Goal: Task Accomplishment & Management: Complete application form

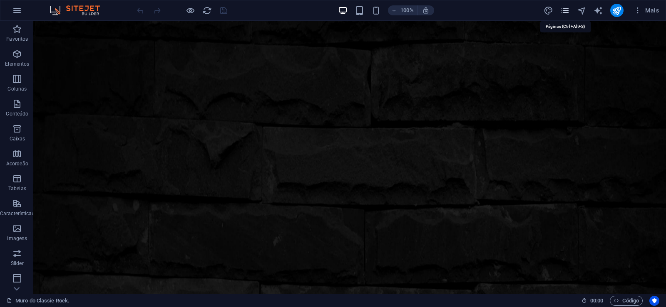
click at [565, 11] on icon "pages" at bounding box center [565, 11] width 10 height 10
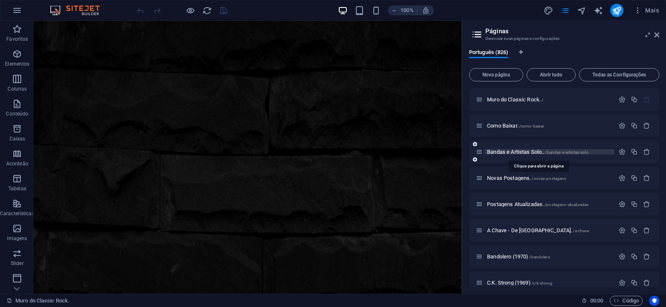
click at [504, 151] on span "Bandas e Artistas Solo.. /bandas-e-artistas-solo" at bounding box center [537, 152] width 101 height 6
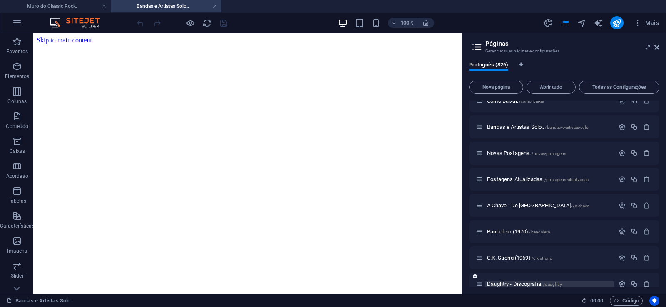
scroll to position [75, 0]
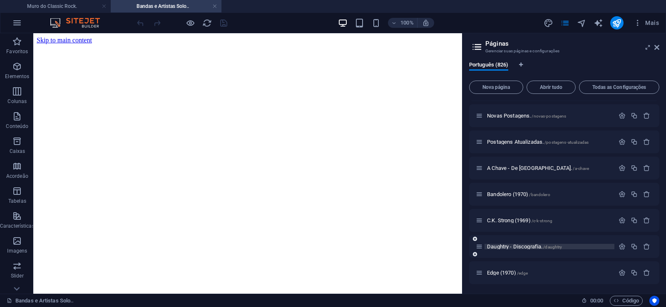
click at [500, 247] on span "Daughtry - Discografia. /daughtry" at bounding box center [524, 247] width 75 height 6
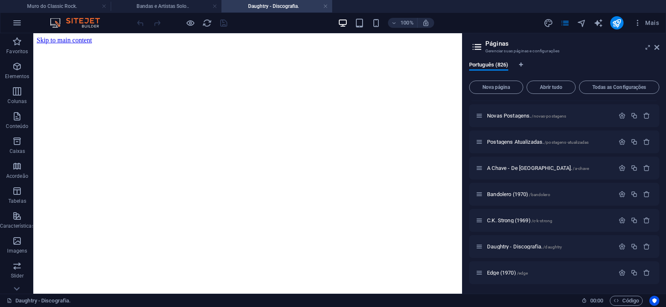
scroll to position [0, 0]
click at [490, 86] on span "Nova página" at bounding box center [496, 87] width 47 height 5
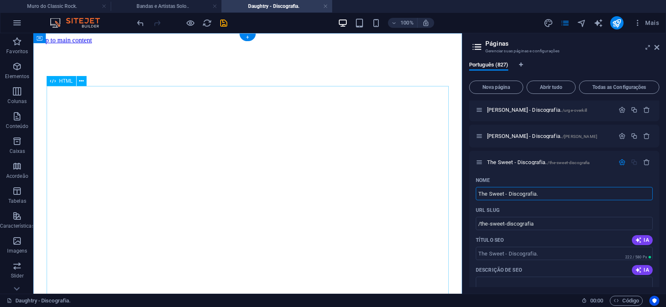
type input "The Sweet - Discografia."
type input "/the-sweet-discografia"
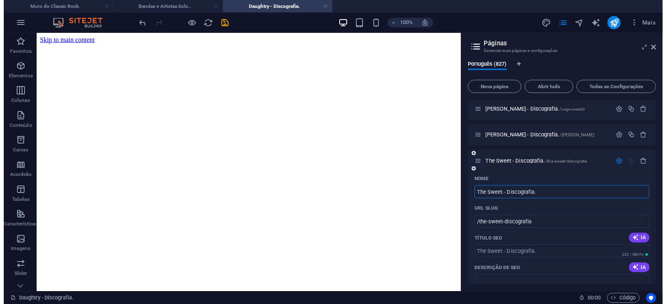
scroll to position [21670, 0]
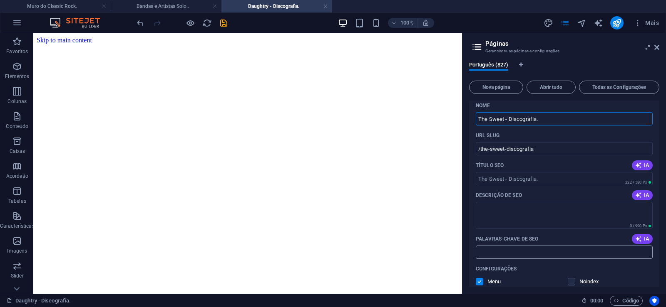
click at [495, 251] on input "Palavras-chave de SEO" at bounding box center [563, 252] width 177 height 13
paste input "The Sweet - Discografia. Download."
type input "The Sweet - Discografia. Download."
click at [508, 210] on textarea "Descrição de SEO" at bounding box center [563, 215] width 177 height 27
paste textarea "The Sweet é [PERSON_NAME] de rock britânica formada no fim da década de 1960, q…"
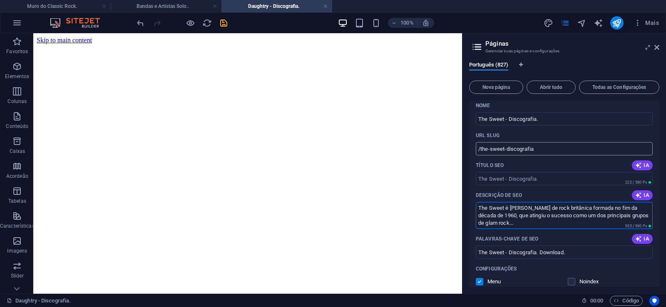
click at [503, 149] on input "/the-sweet-discografia" at bounding box center [563, 148] width 177 height 13
type textarea "The Sweet é [PERSON_NAME] de rock britânica formada no fim da década de 1960, q…"
drag, startPoint x: 504, startPoint y: 151, endPoint x: 480, endPoint y: 156, distance: 23.7
click at [480, 156] on input "/the-sweet-discografia" at bounding box center [563, 148] width 177 height 13
click at [509, 150] on input "/the-sweet-discografia" at bounding box center [563, 148] width 177 height 13
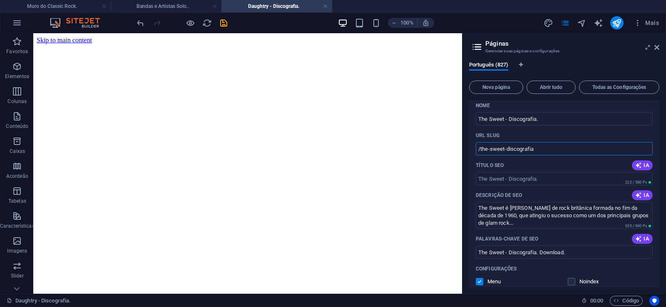
drag, startPoint x: 504, startPoint y: 150, endPoint x: 544, endPoint y: 150, distance: 40.3
click at [544, 150] on input "/the-sweet-discografia" at bounding box center [563, 148] width 177 height 13
type input "/the-sweet"
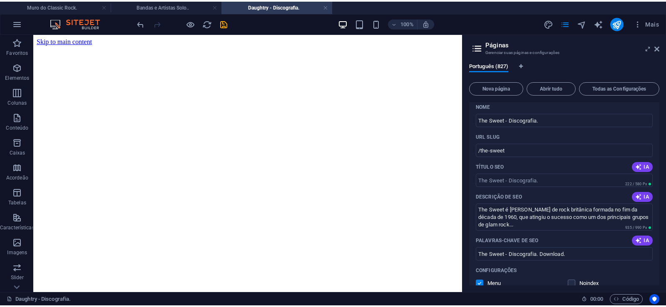
scroll to position [21632, 0]
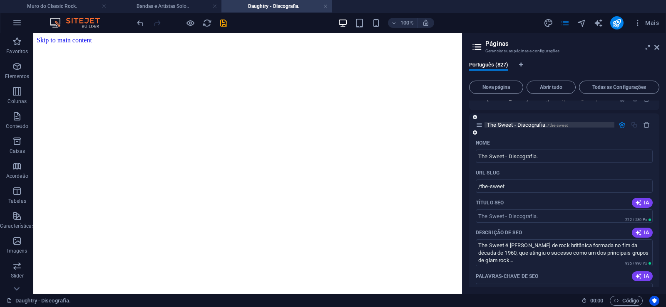
click at [512, 126] on span "The Sweet - Discografia. /the-sweet" at bounding box center [527, 125] width 81 height 6
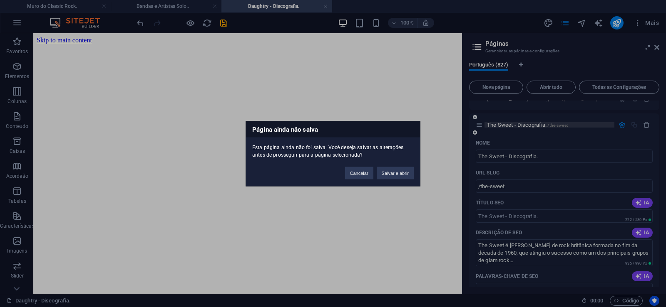
click at [398, 172] on button "Salvar e abrir" at bounding box center [394, 173] width 37 height 12
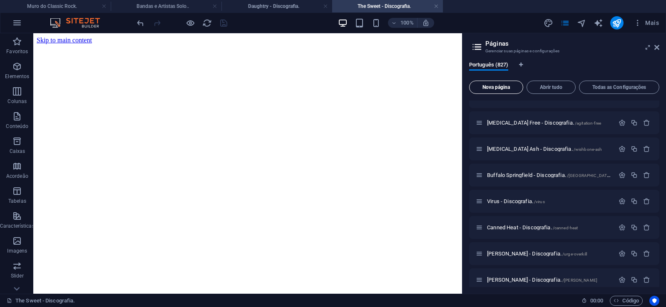
scroll to position [0, 0]
click at [655, 47] on icon at bounding box center [656, 47] width 5 height 7
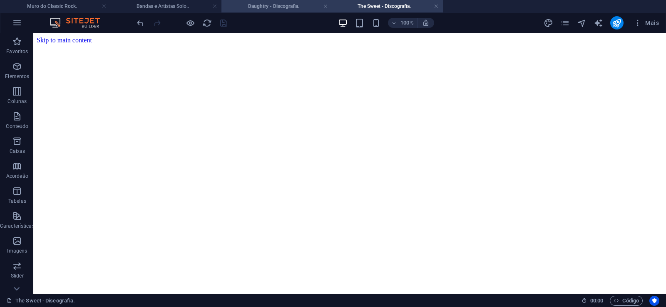
click at [252, 5] on h4 "Daughtry - Discografia." at bounding box center [276, 6] width 111 height 9
click figure
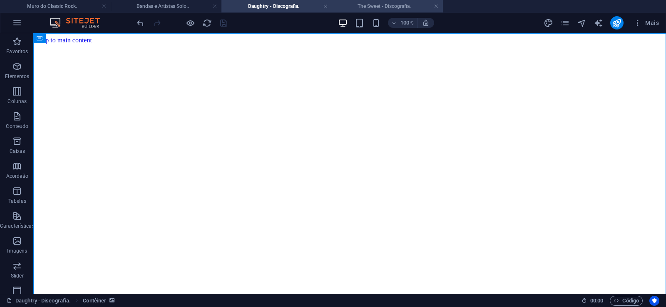
click at [375, 4] on h4 "The Sweet - Discografia." at bounding box center [387, 6] width 111 height 9
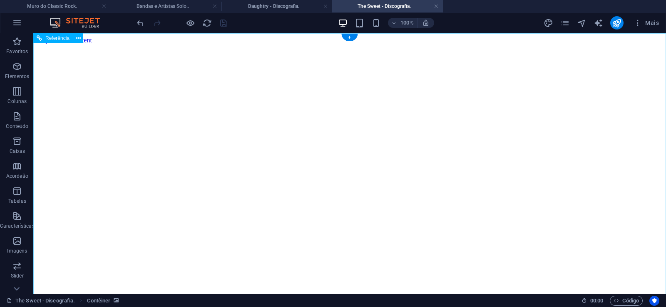
click at [60, 44] on figure at bounding box center [350, 44] width 626 height 0
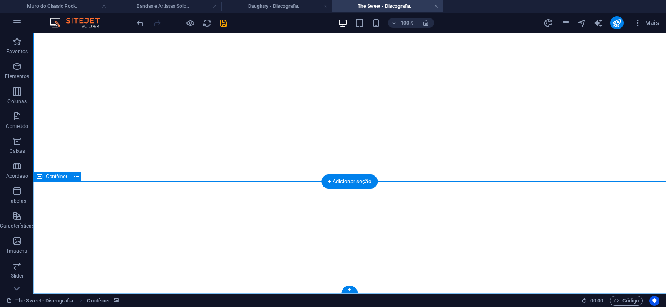
click div "Solte o conteúdo aqui ou Adicionar elementos Colar área de transferência"
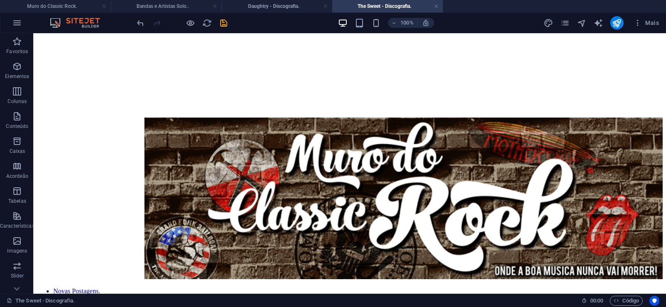
scroll to position [0, 0]
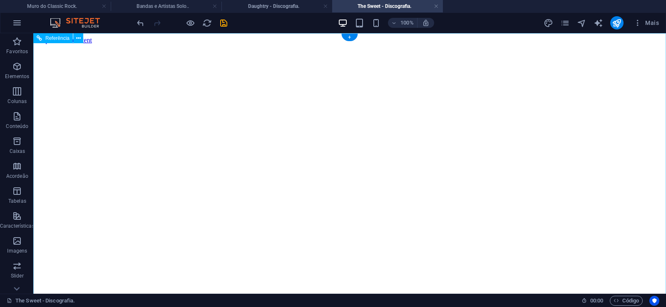
click figure
click div "Daughtry - Discografia."
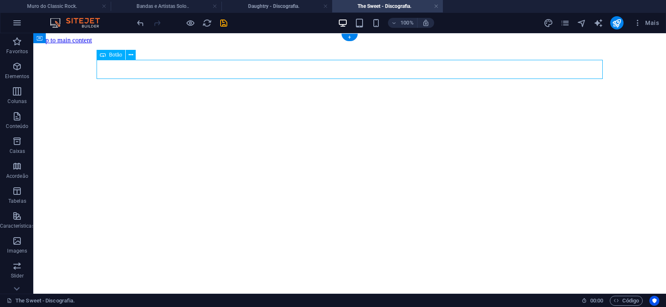
click div "Daughtry - Discografia."
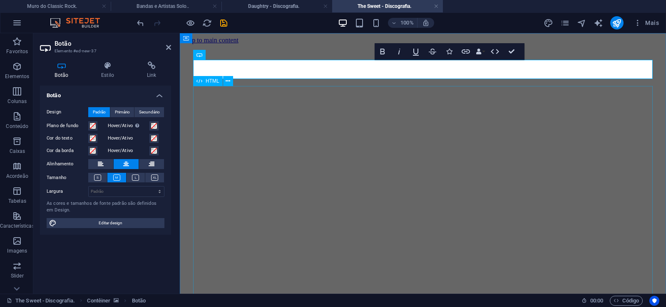
scroll to position [0, 6]
click div "Daughtry é [PERSON_NAME] norte-americana de rock liderada pelo ex-participante …"
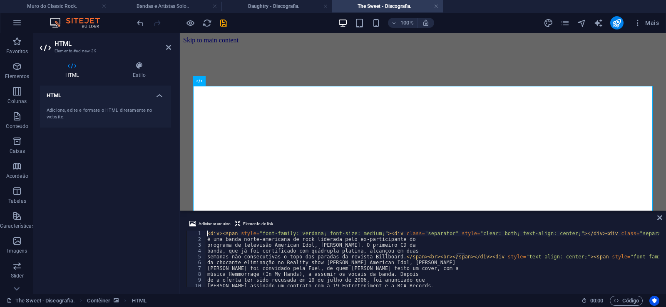
type textarea "[PERSON_NAME] foi convidado pela Fuel, de quem [PERSON_NAME] feito um cover, co…"
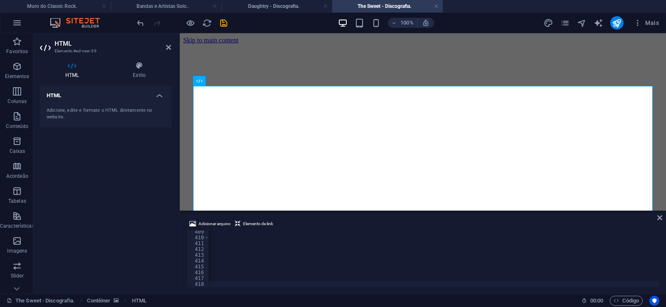
scroll to position [0, 27646]
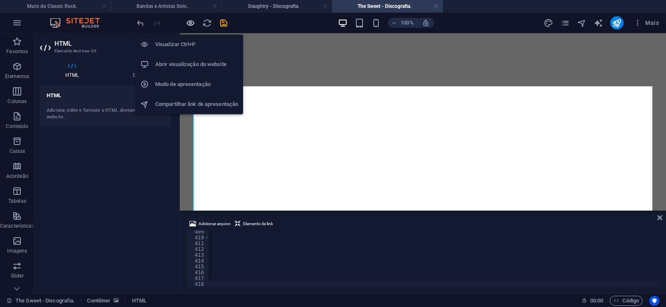
click at [190, 24] on icon "button" at bounding box center [191, 23] width 10 height 10
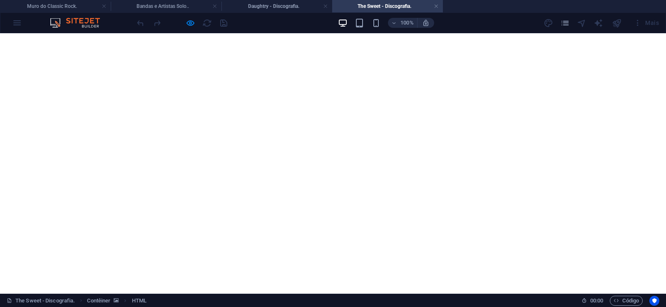
scroll to position [10381, 0]
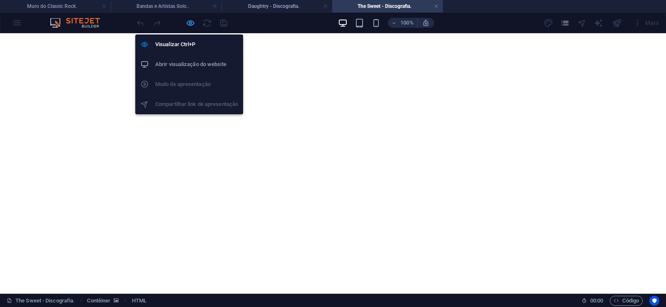
click at [187, 24] on icon "button" at bounding box center [191, 23] width 10 height 10
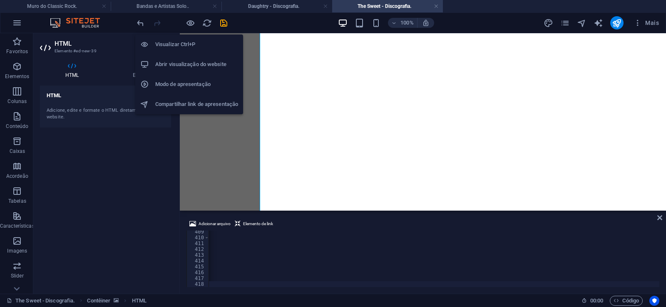
scroll to position [0, 27616]
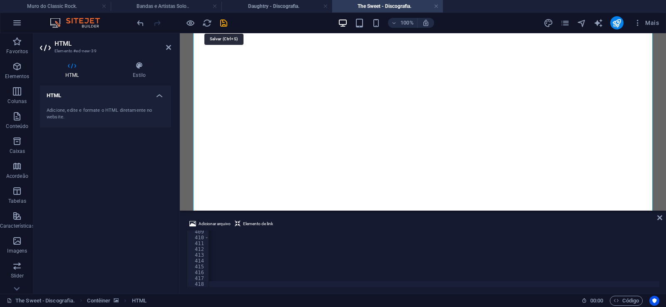
drag, startPoint x: 223, startPoint y: 24, endPoint x: 223, endPoint y: 30, distance: 5.8
click at [223, 23] on icon "save" at bounding box center [224, 23] width 10 height 10
click at [436, 7] on link at bounding box center [435, 6] width 5 height 8
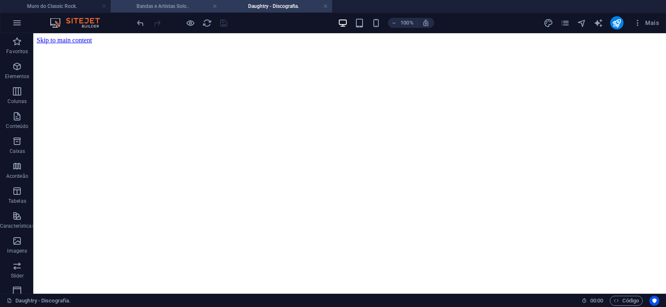
click at [184, 8] on h4 "Bandas e Artistas Solo.." at bounding box center [166, 6] width 111 height 9
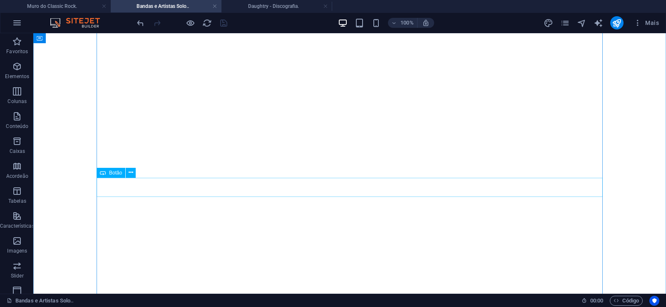
scroll to position [20332, 0]
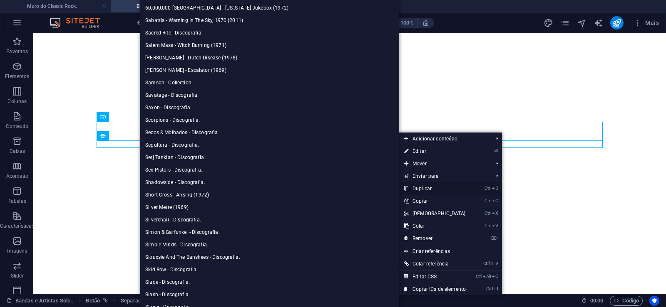
click at [418, 188] on link "Ctrl D Duplicar" at bounding box center [435, 189] width 72 height 12
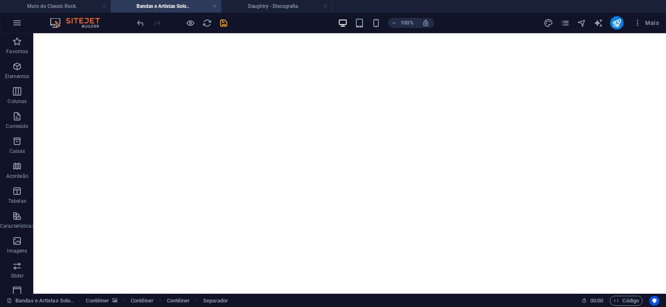
drag, startPoint x: 394, startPoint y: 164, endPoint x: 392, endPoint y: 151, distance: 13.1
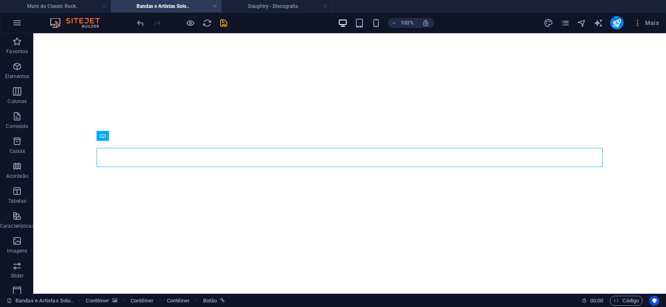
select select "px"
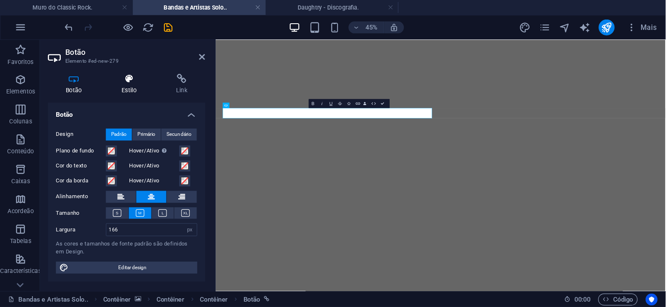
scroll to position [20182, 0]
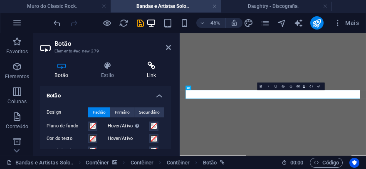
click at [154, 68] on icon at bounding box center [151, 66] width 39 height 8
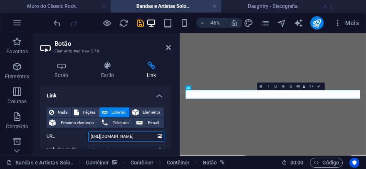
drag, startPoint x: 123, startPoint y: 137, endPoint x: 153, endPoint y: 138, distance: 30.0
click at [153, 138] on input "[URL][DOMAIN_NAME]" at bounding box center [126, 136] width 76 height 10
paste input "weet"
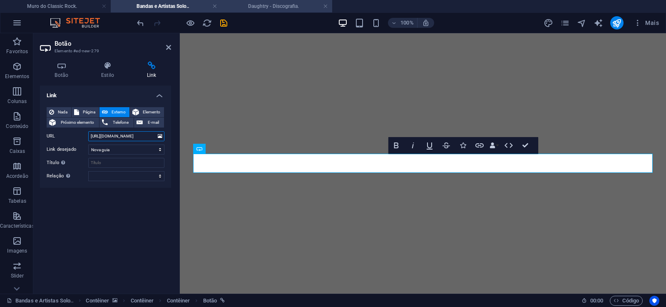
scroll to position [20345, 0]
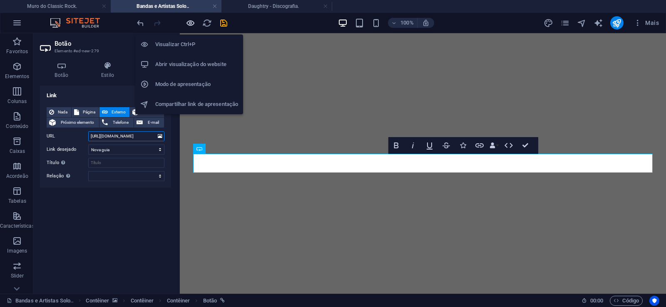
type input "[URL][DOMAIN_NAME]"
click at [187, 21] on icon "button" at bounding box center [191, 23] width 10 height 10
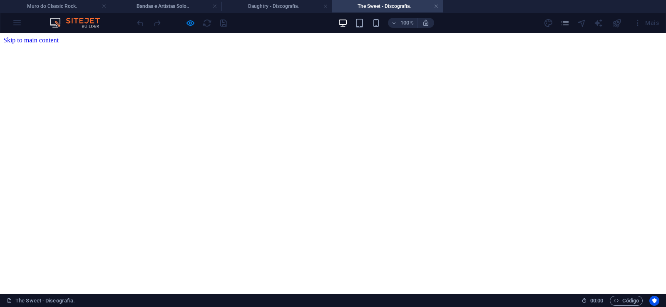
scroll to position [0, 0]
click at [438, 6] on link at bounding box center [435, 6] width 5 height 8
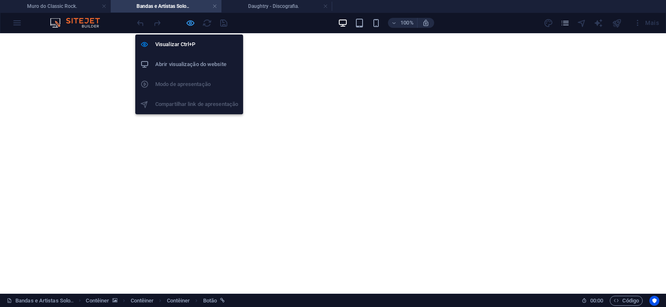
click at [189, 23] on icon "button" at bounding box center [191, 23] width 10 height 10
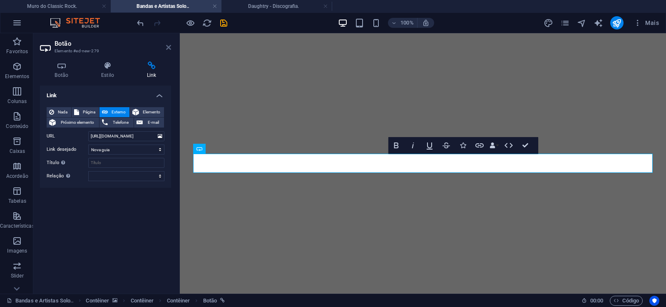
click at [168, 46] on icon at bounding box center [168, 47] width 5 height 7
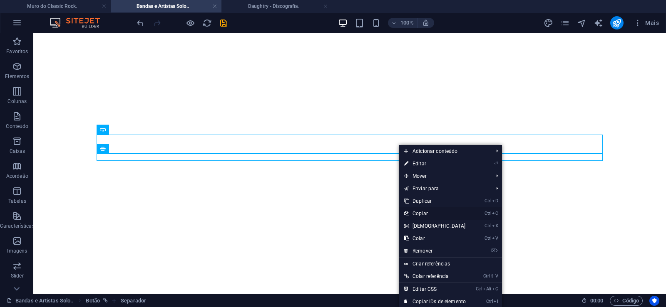
drag, startPoint x: 424, startPoint y: 213, endPoint x: 467, endPoint y: 111, distance: 110.5
click at [424, 213] on link "Ctrl C Copiar" at bounding box center [435, 214] width 72 height 12
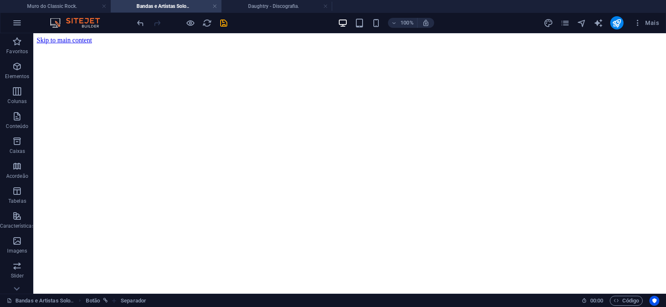
drag, startPoint x: 663, startPoint y: 261, endPoint x: 698, endPoint y: 66, distance: 198.2
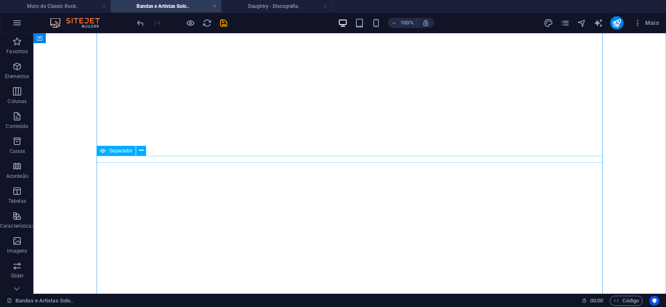
scroll to position [721, 0]
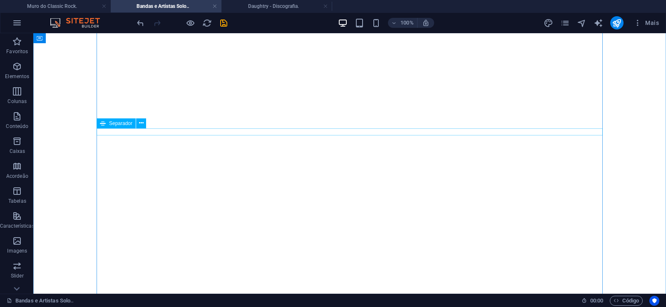
scroll to position [212, 0]
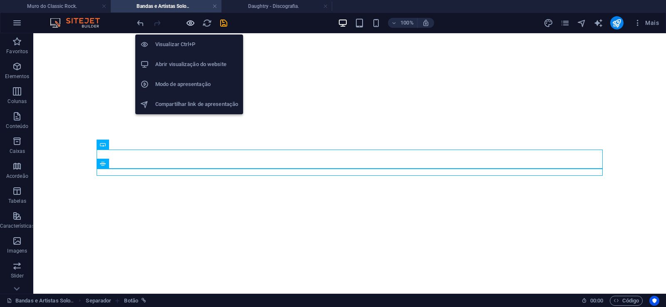
click at [187, 24] on icon "button" at bounding box center [191, 23] width 10 height 10
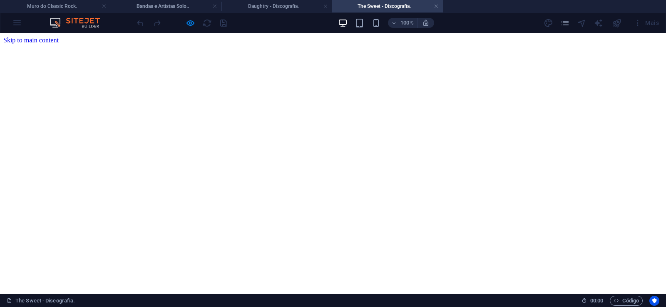
scroll to position [0, 0]
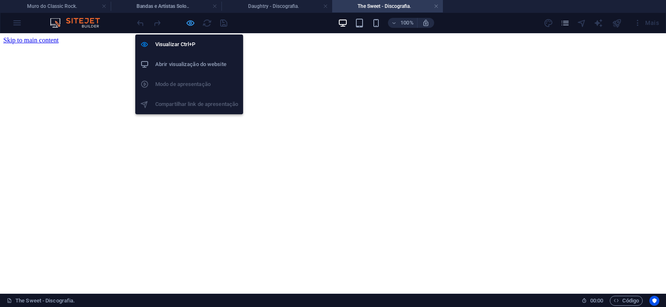
click at [191, 21] on icon "button" at bounding box center [191, 23] width 10 height 10
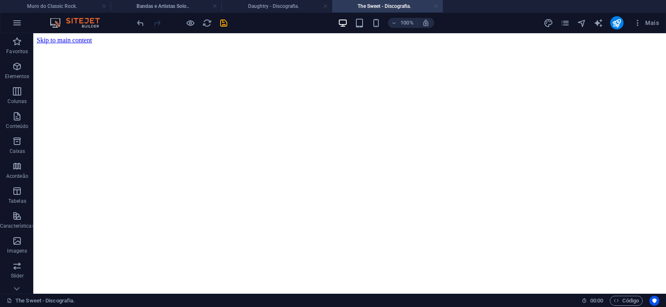
click at [437, 5] on link at bounding box center [435, 6] width 5 height 8
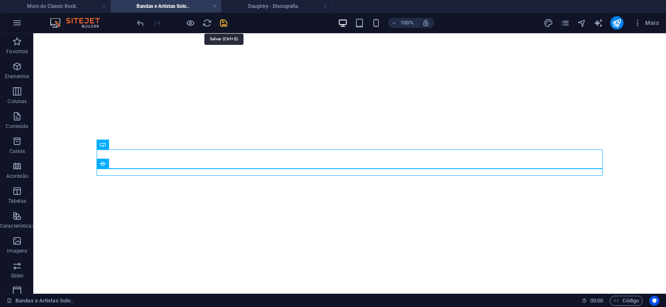
click at [221, 24] on icon "save" at bounding box center [224, 23] width 10 height 10
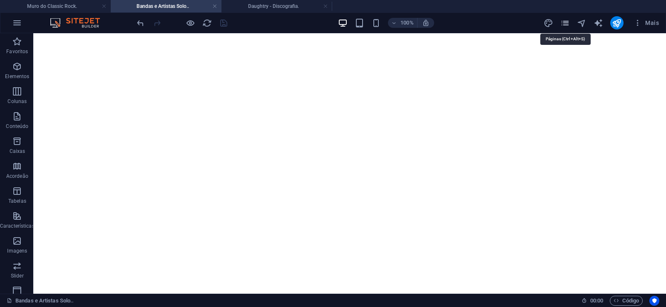
click at [566, 26] on icon "pages" at bounding box center [565, 23] width 10 height 10
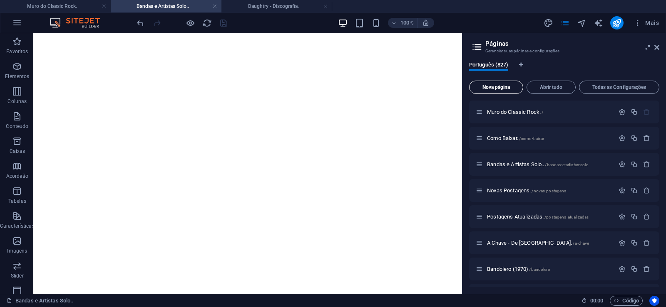
click at [488, 87] on span "Nova página" at bounding box center [496, 87] width 47 height 5
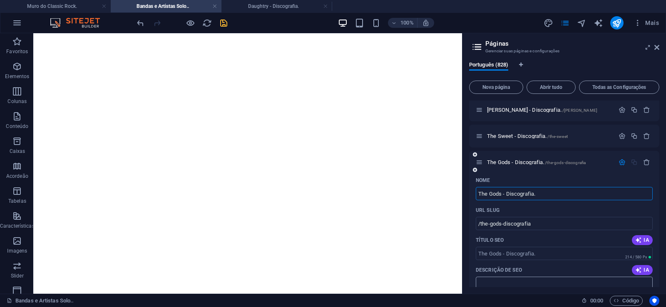
type input "The Gods - Discografia."
type input "/the-gods-discografia"
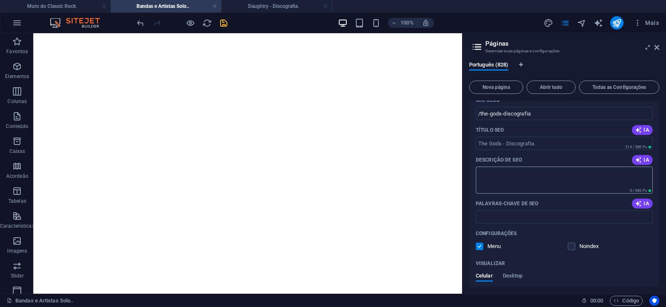
scroll to position [21734, 0]
click at [514, 215] on input "Palavras-chave de SEO" at bounding box center [563, 214] width 177 height 13
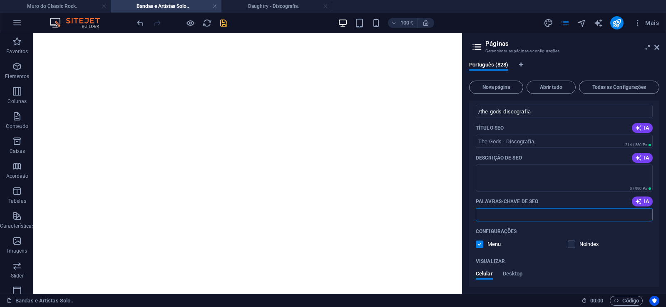
paste input "The Gods - Discografia. Download."
type input "The Gods - Discografia. Download."
click at [498, 169] on textarea "Descrição de SEO" at bounding box center [563, 178] width 177 height 27
paste textarea "The Gods se tornou famosa por introduzir para o [PERSON_NAME], o multi composit…"
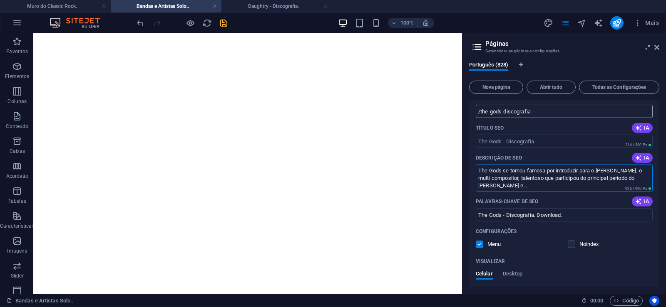
click at [497, 109] on input "/the-gods-discografia" at bounding box center [563, 111] width 177 height 13
type textarea "The Gods se tornou famosa por introduzir para o [PERSON_NAME], o multi composit…"
drag, startPoint x: 501, startPoint y: 112, endPoint x: 480, endPoint y: 120, distance: 23.0
click at [480, 118] on input "/the-gods-discografia" at bounding box center [563, 111] width 177 height 13
click at [508, 112] on input "/the-gods-discografia" at bounding box center [563, 111] width 177 height 13
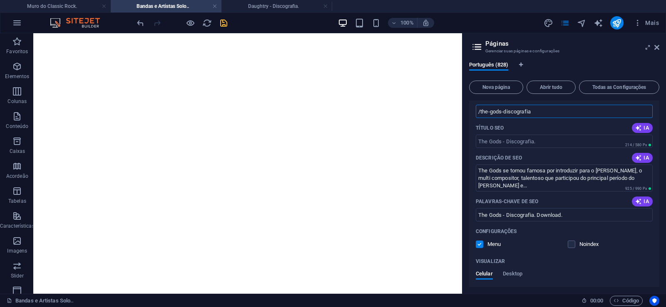
click at [502, 111] on input "/the-gods-discografia" at bounding box center [563, 111] width 177 height 13
click at [508, 114] on input "/the-gods-discografia" at bounding box center [563, 111] width 177 height 13
drag, startPoint x: 502, startPoint y: 114, endPoint x: 539, endPoint y: 112, distance: 37.1
click at [539, 112] on input "/the-gods-discografia" at bounding box center [563, 111] width 177 height 13
type input "/the-gods"
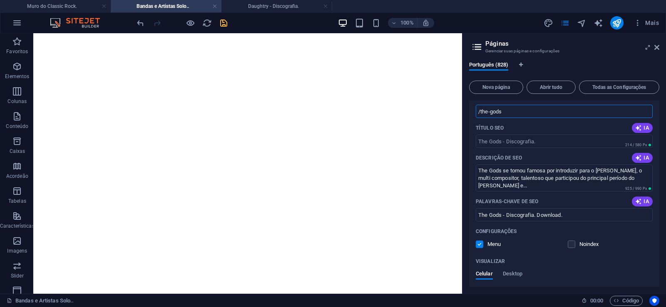
scroll to position [21621, 0]
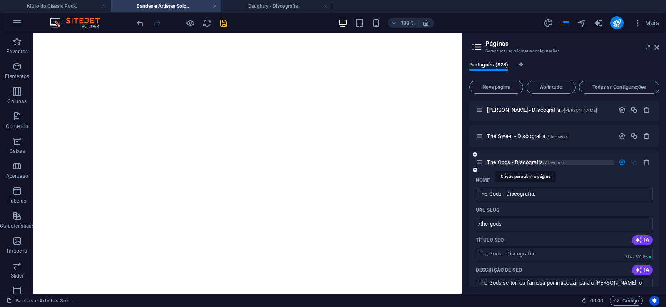
click at [507, 163] on span "The Gods - Discografia. /[DEMOGRAPHIC_DATA]" at bounding box center [525, 162] width 77 height 6
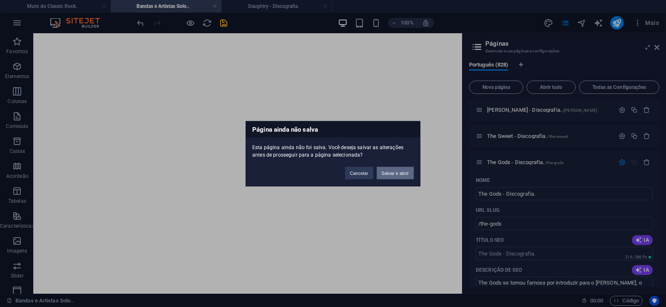
click at [393, 173] on button "Salvar e abrir" at bounding box center [394, 173] width 37 height 12
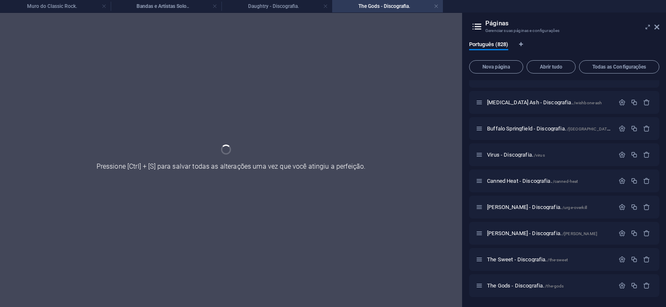
scroll to position [21477, 0]
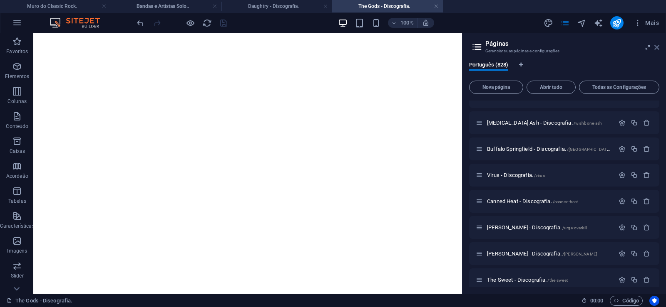
click at [658, 48] on icon at bounding box center [656, 47] width 5 height 7
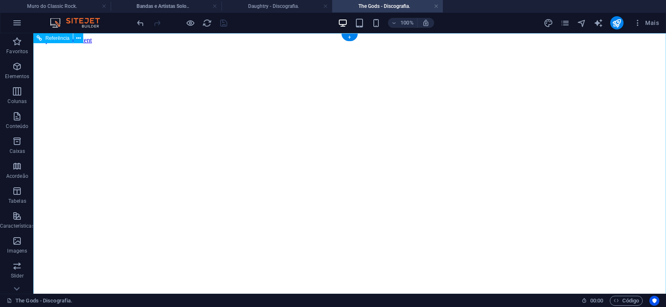
scroll to position [0, 0]
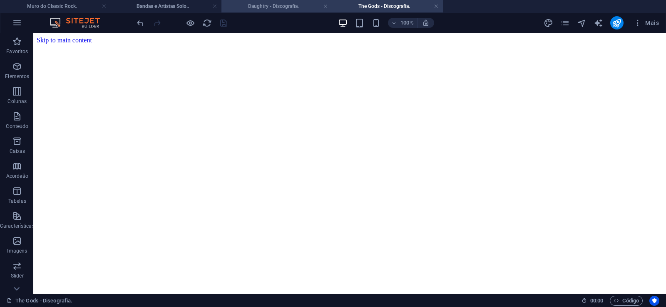
click at [262, 5] on h4 "Daughtry - Discografia." at bounding box center [276, 6] width 111 height 9
click figure
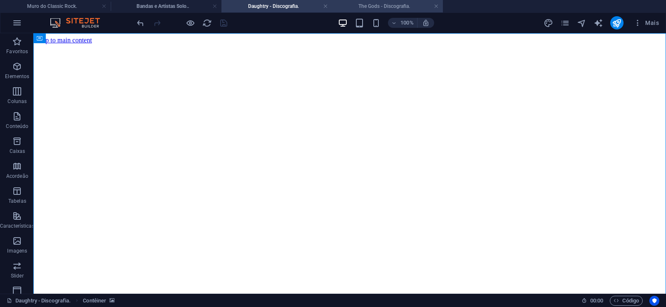
click at [388, 6] on h4 "The Gods - Discografia." at bounding box center [387, 6] width 111 height 9
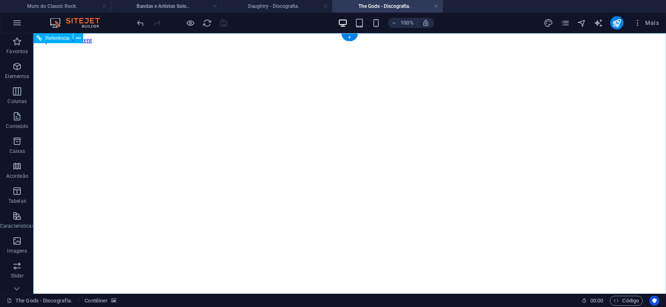
click at [62, 44] on figure at bounding box center [350, 44] width 626 height 0
drag, startPoint x: 627, startPoint y: 143, endPoint x: 650, endPoint y: 295, distance: 153.5
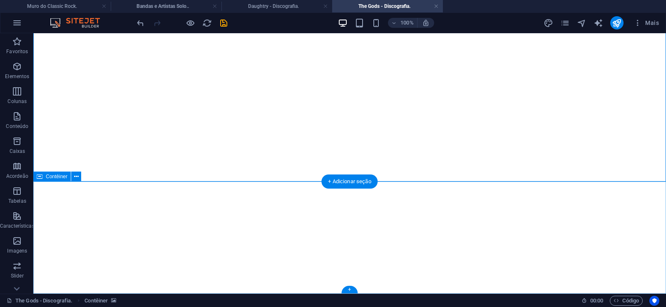
click div "Solte o conteúdo aqui ou Adicionar elementos Colar área de transferência"
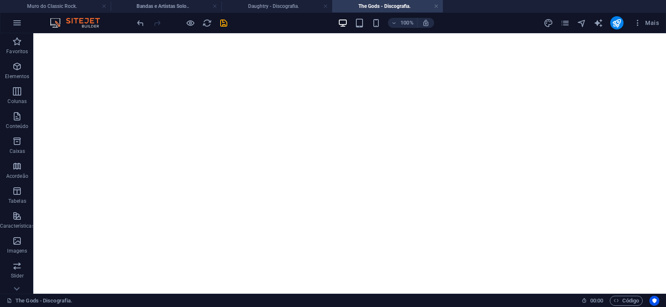
scroll to position [0, 0]
click figure
click div "Daughtry - Discografia."
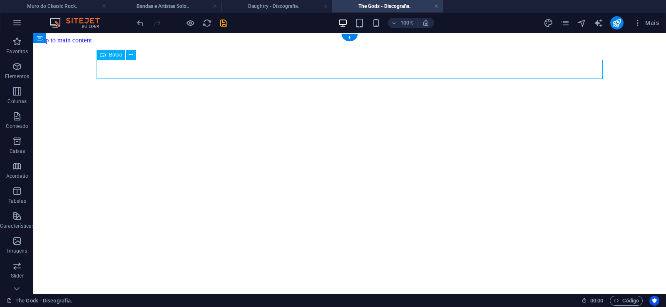
click div "Daughtry - Discografia."
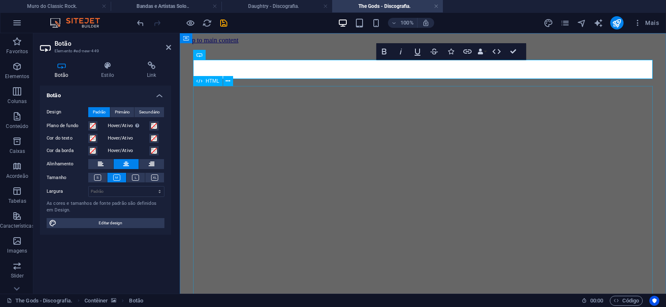
scroll to position [0, 6]
click div "Daughtry é [PERSON_NAME] norte-americana de rock liderada pelo ex-participante …"
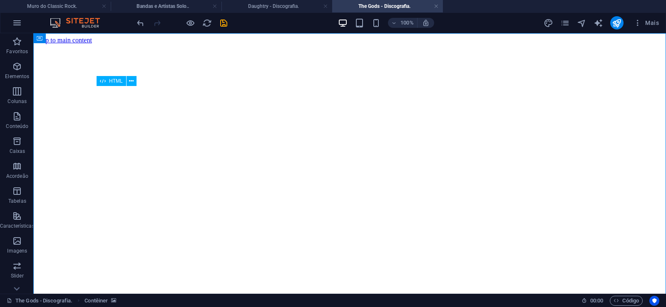
click div "Daughtry é [PERSON_NAME] norte-americana de rock liderada pelo ex-participante …"
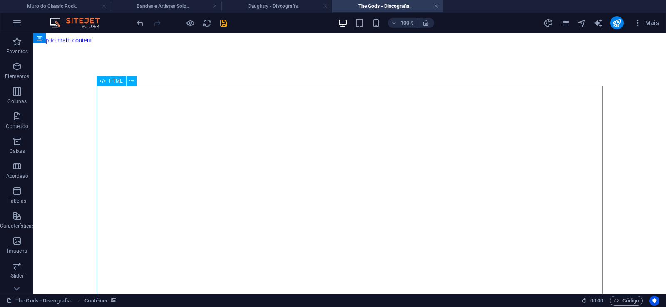
click div "Daughtry é [PERSON_NAME] norte-americana de rock liderada pelo ex-participante …"
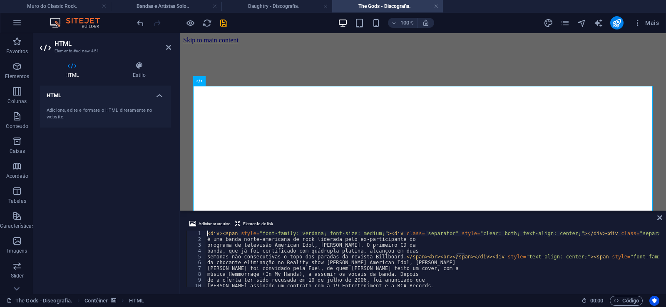
type textarea "música Hemmorrage (In My Hands), a assumir os vocais da banda. Depois"
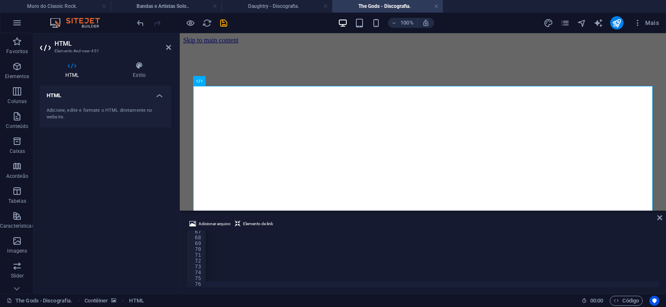
scroll to position [0, 27646]
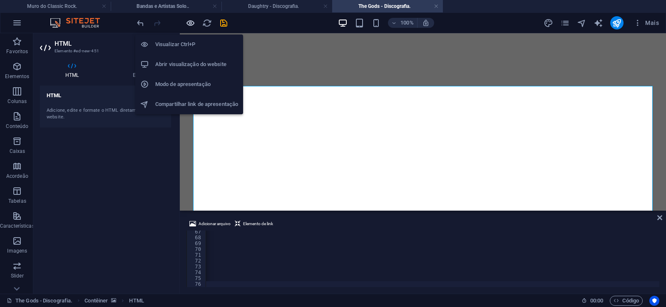
click at [191, 21] on icon "button" at bounding box center [191, 23] width 10 height 10
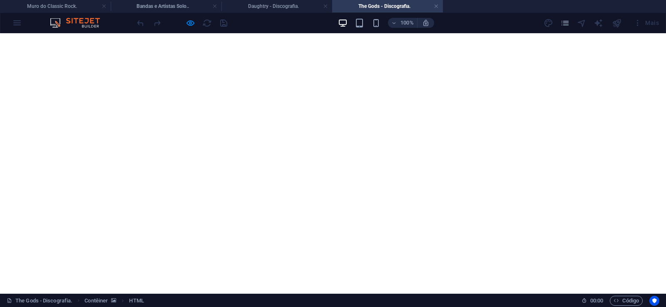
scroll to position [1631, 0]
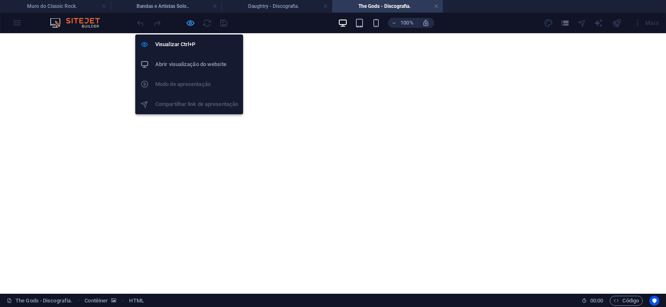
click at [192, 22] on icon "button" at bounding box center [191, 23] width 10 height 10
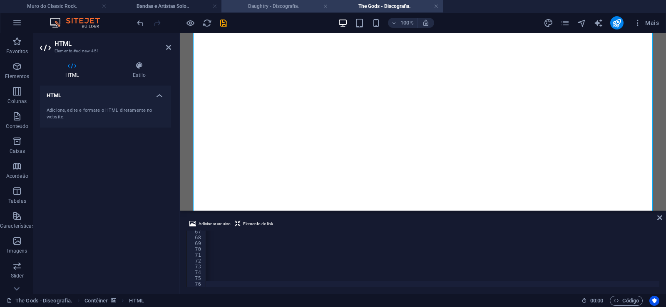
scroll to position [0, 27613]
drag, startPoint x: 225, startPoint y: 22, endPoint x: 207, endPoint y: 3, distance: 26.2
click at [225, 22] on icon "save" at bounding box center [224, 23] width 10 height 10
click at [436, 7] on link at bounding box center [435, 6] width 5 height 8
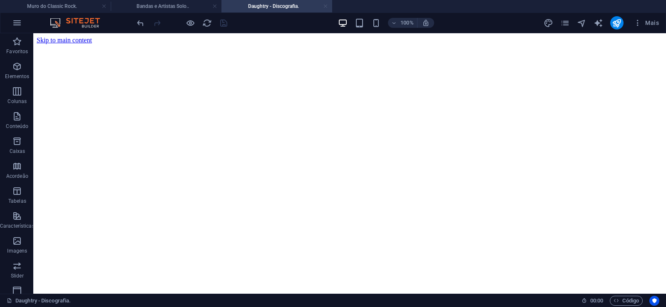
click at [325, 8] on link at bounding box center [325, 6] width 5 height 8
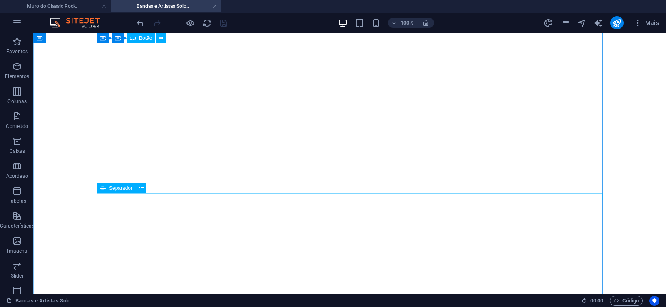
scroll to position [19831, 0]
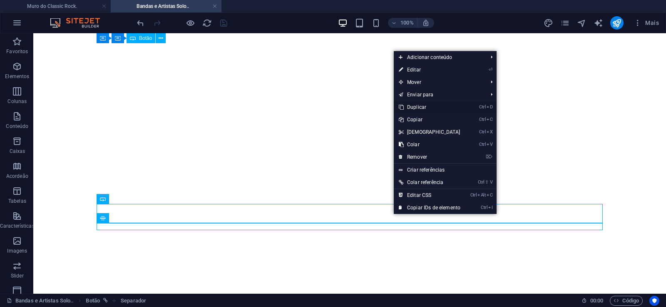
drag, startPoint x: 416, startPoint y: 108, endPoint x: 376, endPoint y: 90, distance: 44.1
click at [416, 108] on link "Ctrl D Duplicar" at bounding box center [429, 107] width 72 height 12
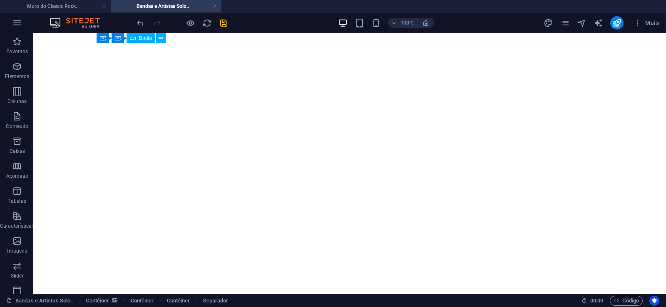
drag, startPoint x: 394, startPoint y: 245, endPoint x: 393, endPoint y: 231, distance: 13.4
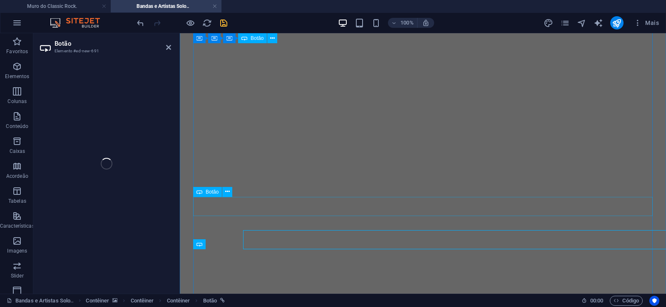
select select "px"
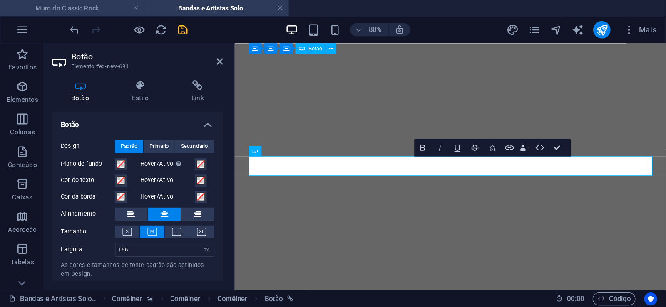
scroll to position [19506, 0]
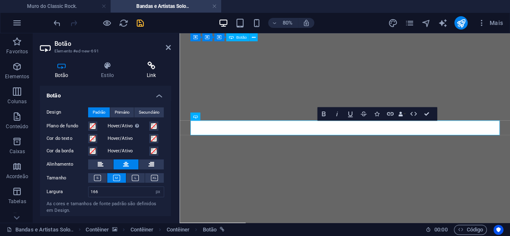
click at [150, 65] on icon at bounding box center [151, 66] width 39 height 8
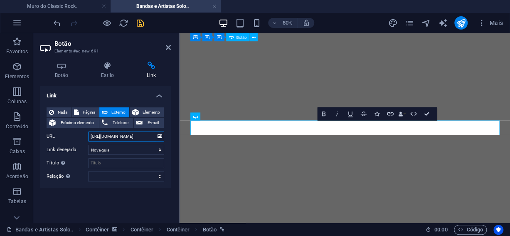
drag, startPoint x: 124, startPoint y: 138, endPoint x: 146, endPoint y: 137, distance: 22.9
click at [146, 137] on input "[URL][DOMAIN_NAME]" at bounding box center [126, 136] width 76 height 10
paste input "ods"
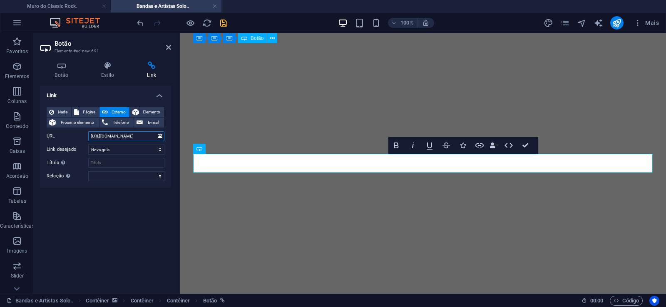
scroll to position [19926, 0]
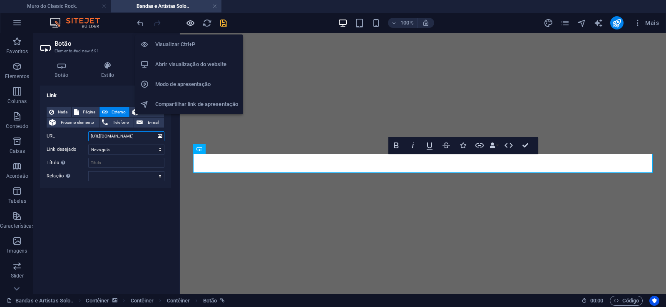
type input "[URL][DOMAIN_NAME]"
click at [187, 22] on icon "button" at bounding box center [191, 23] width 10 height 10
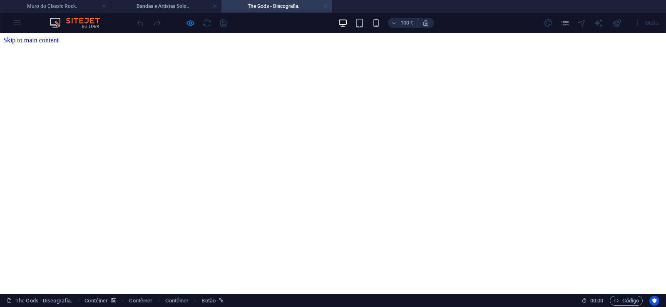
scroll to position [0, 0]
click at [324, 6] on link at bounding box center [325, 6] width 5 height 8
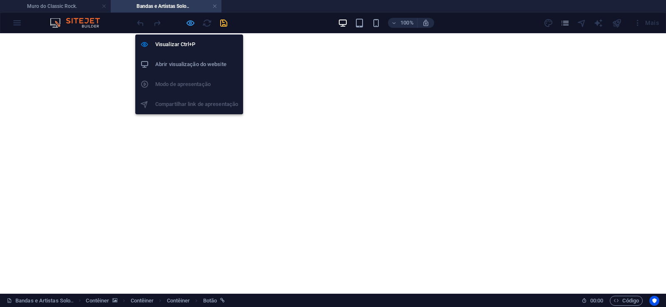
drag, startPoint x: 189, startPoint y: 21, endPoint x: 9, endPoint y: 103, distance: 198.4
click at [189, 21] on icon "button" at bounding box center [191, 23] width 10 height 10
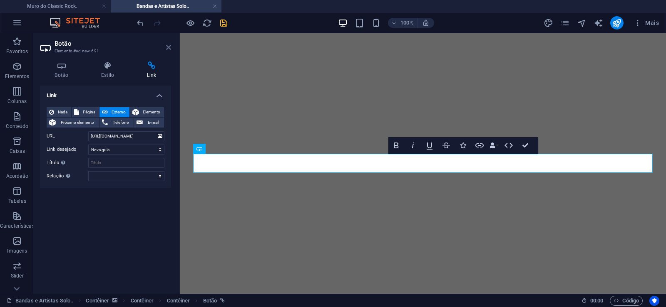
drag, startPoint x: 167, startPoint y: 46, endPoint x: 183, endPoint y: 84, distance: 41.2
click at [167, 46] on icon at bounding box center [168, 47] width 5 height 7
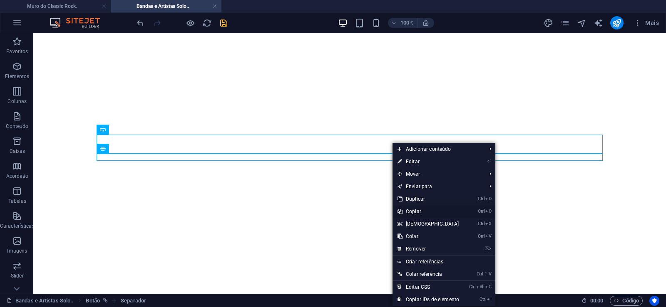
click at [415, 210] on link "Ctrl C Copiar" at bounding box center [428, 211] width 72 height 12
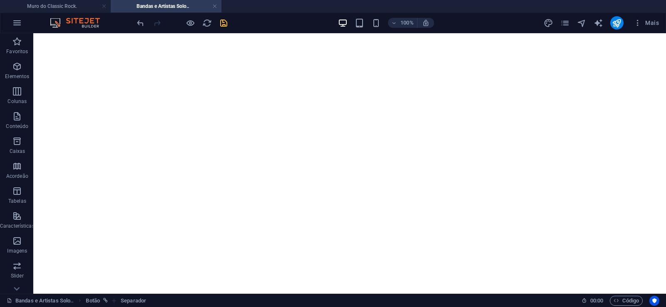
scroll to position [653, 0]
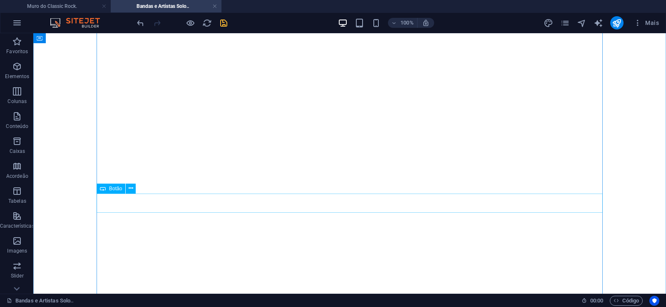
scroll to position [271, 0]
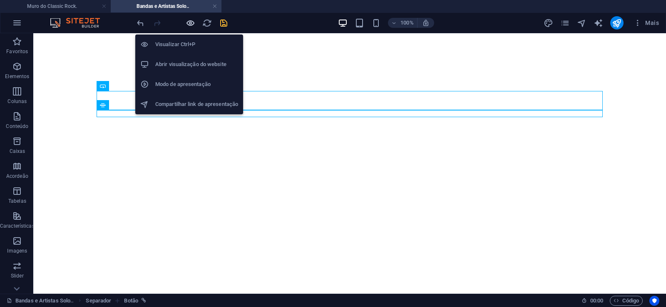
click at [188, 20] on icon "button" at bounding box center [191, 23] width 10 height 10
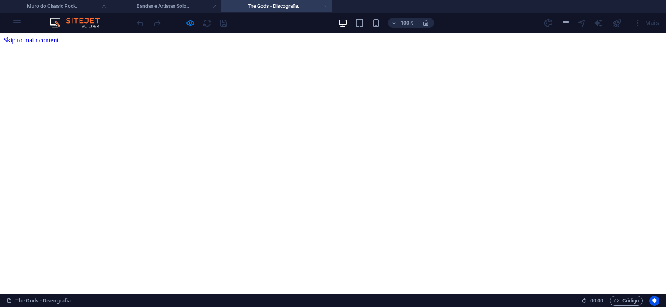
scroll to position [0, 0]
click at [324, 7] on link at bounding box center [325, 6] width 5 height 8
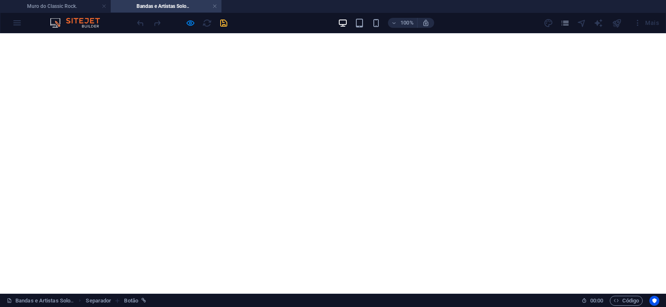
scroll to position [271, 0]
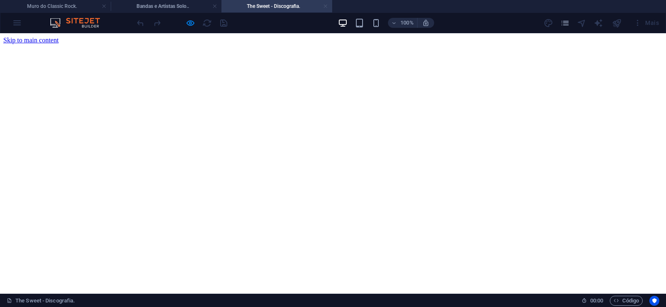
scroll to position [0, 0]
click at [325, 6] on link at bounding box center [325, 6] width 5 height 8
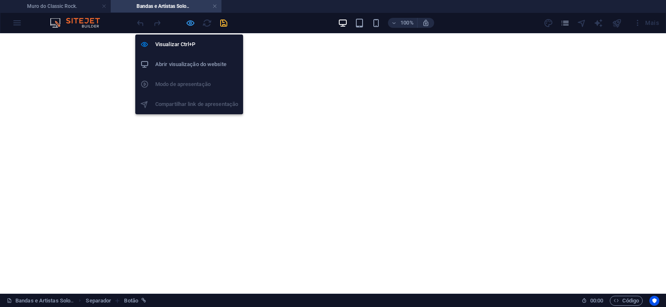
click at [187, 20] on icon "button" at bounding box center [191, 23] width 10 height 10
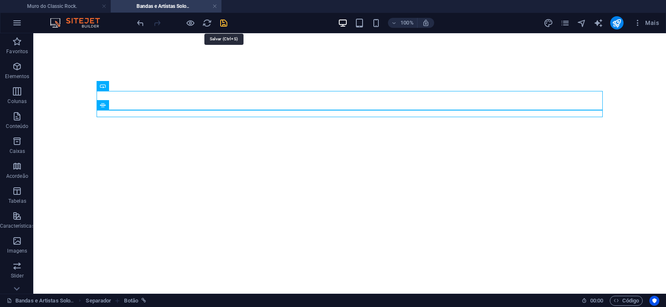
click at [221, 23] on icon "save" at bounding box center [224, 23] width 10 height 10
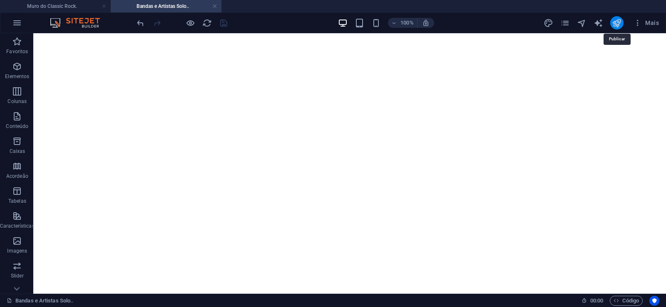
drag, startPoint x: 615, startPoint y: 20, endPoint x: 591, endPoint y: 12, distance: 25.3
click at [615, 20] on icon "publish" at bounding box center [616, 23] width 10 height 10
